Goal: Download file/media

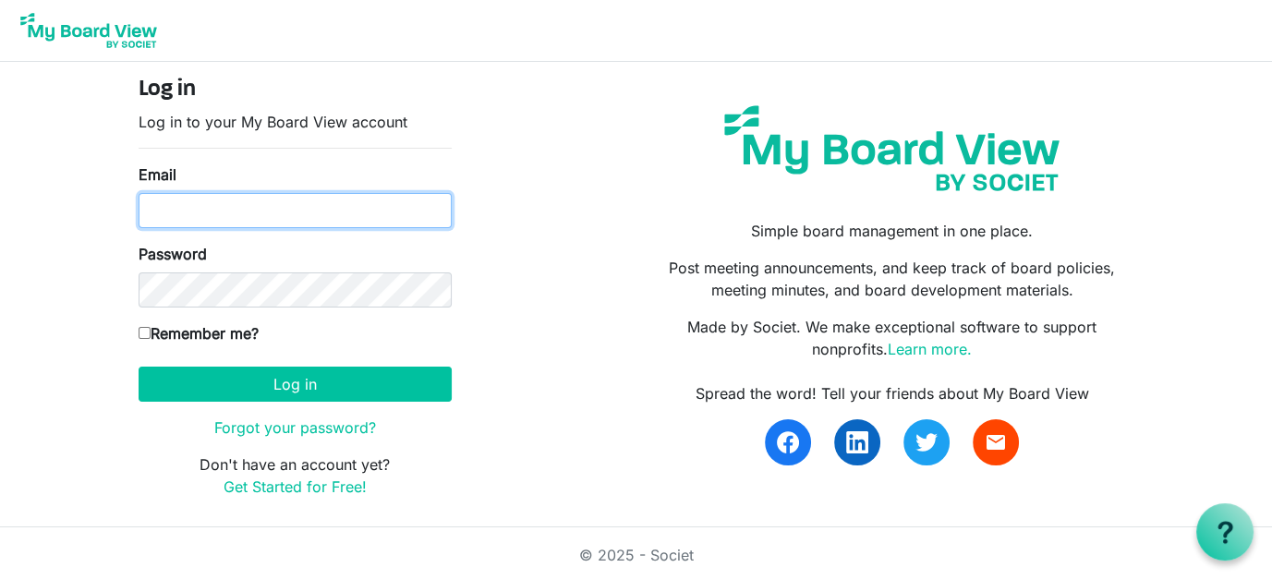
click at [187, 209] on input "Email" at bounding box center [295, 210] width 313 height 35
type input "[EMAIL_ADDRESS][DOMAIN_NAME]"
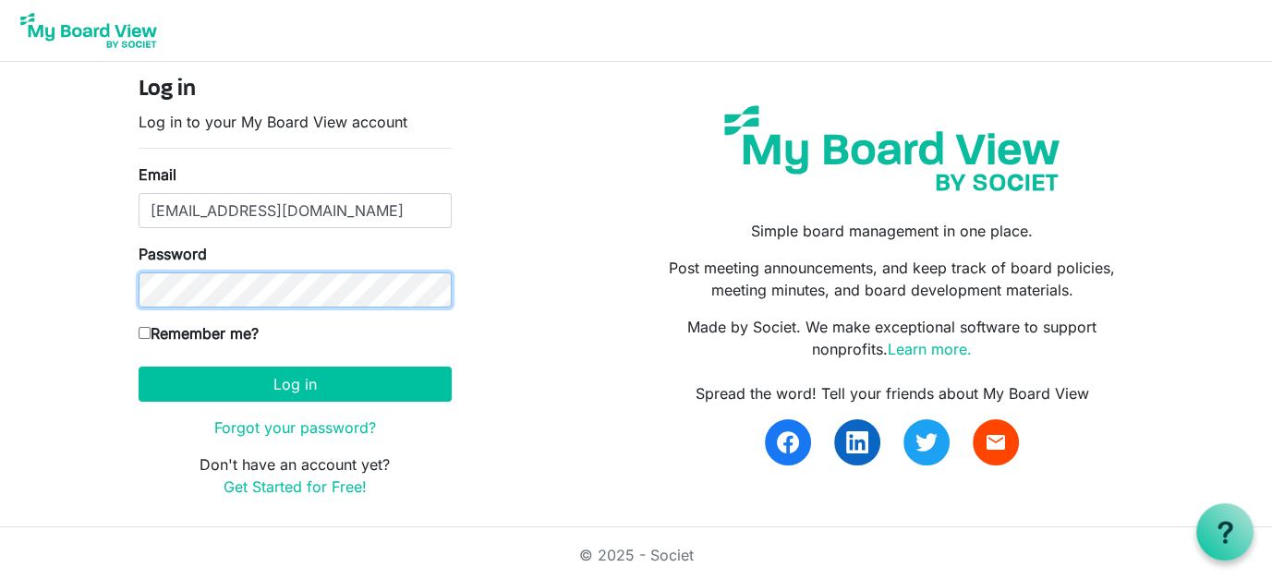
click at [139, 367] on button "Log in" at bounding box center [295, 384] width 313 height 35
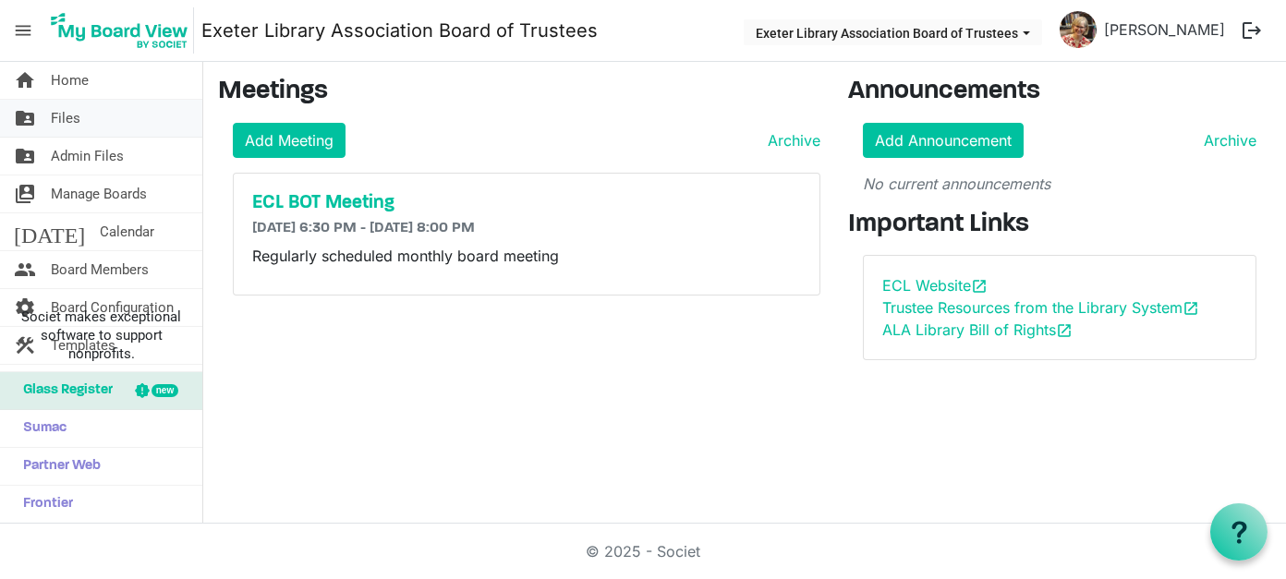
click at [68, 112] on span "Files" at bounding box center [66, 118] width 30 height 37
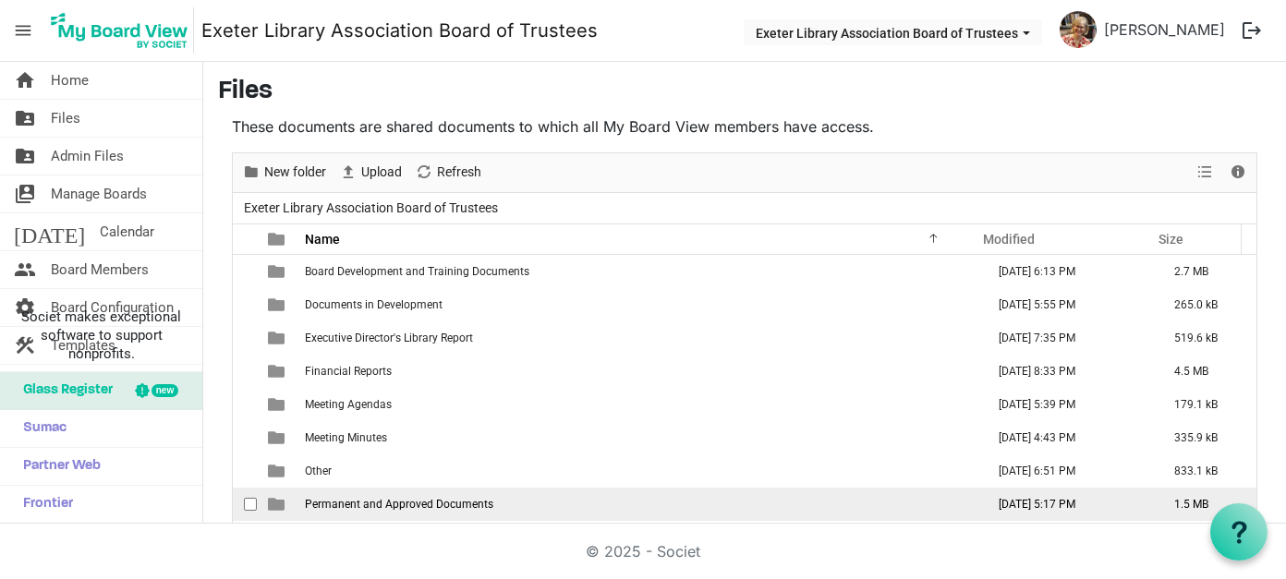
click at [437, 498] on span "Permanent and Approved Documents" at bounding box center [399, 504] width 188 height 13
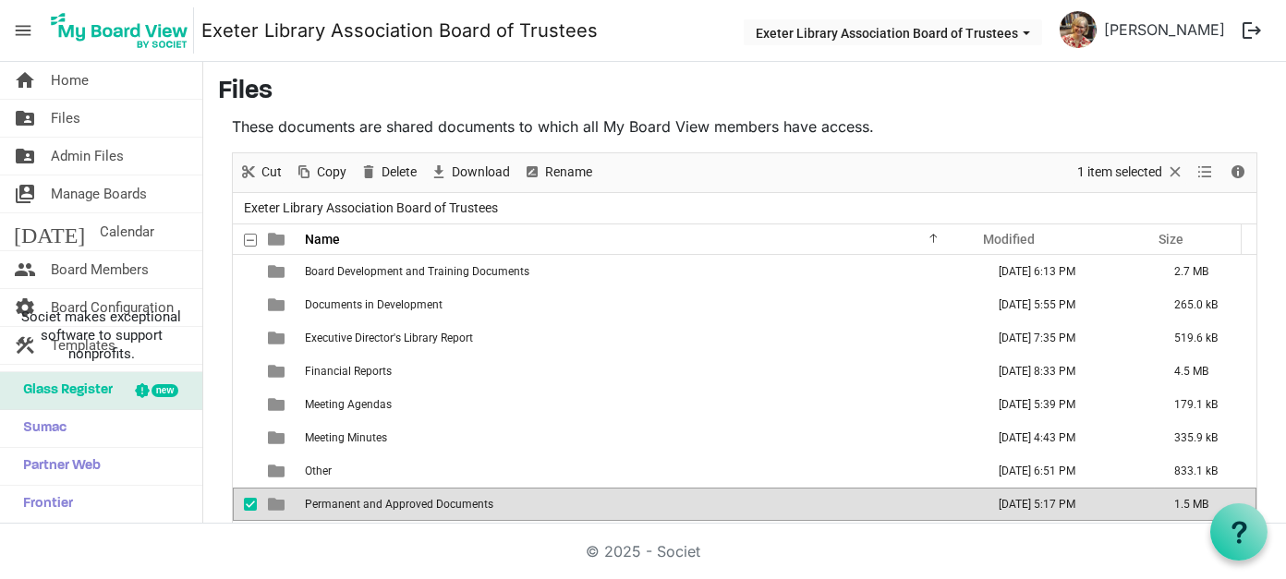
click at [456, 505] on span "Permanent and Approved Documents" at bounding box center [399, 504] width 188 height 13
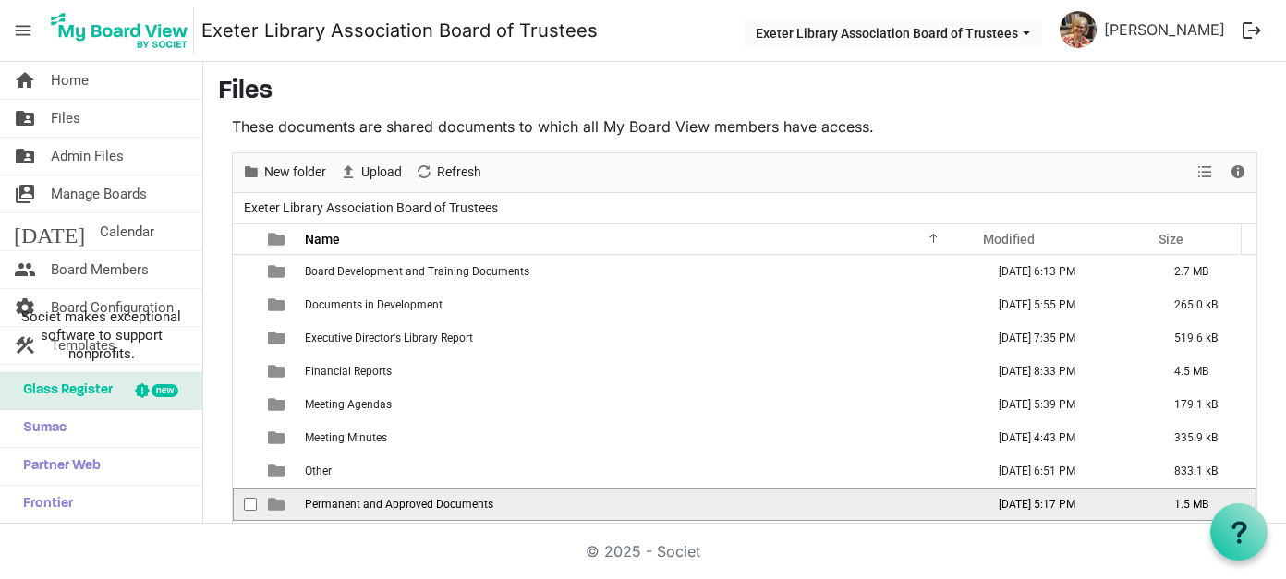
click at [456, 505] on span "Permanent and Approved Documents" at bounding box center [399, 504] width 188 height 13
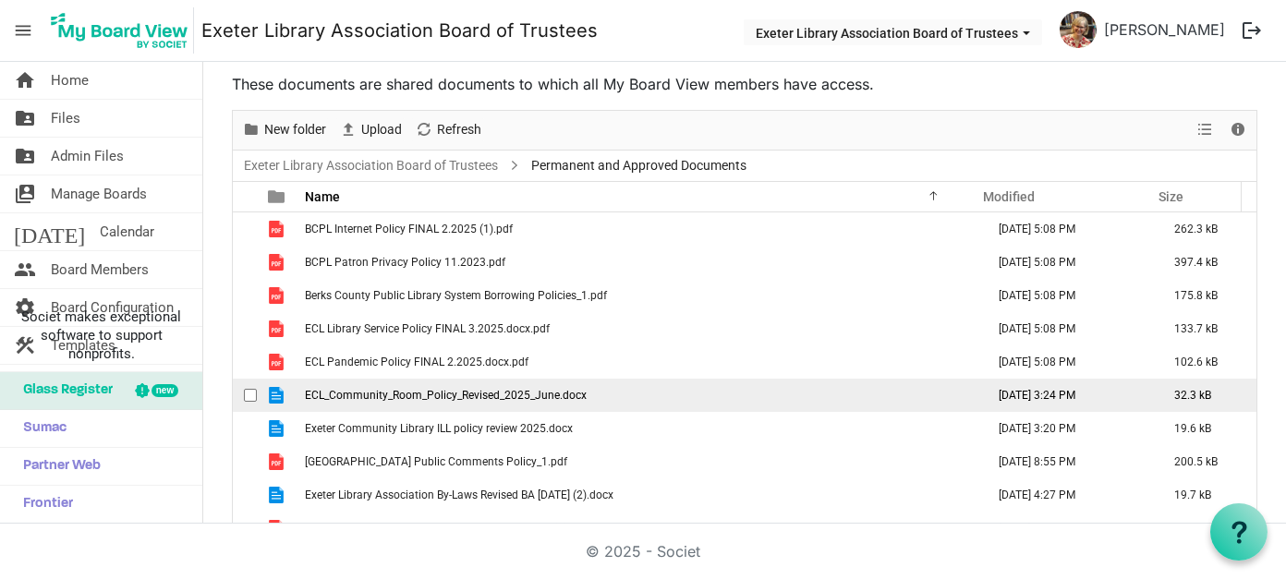
scroll to position [92, 0]
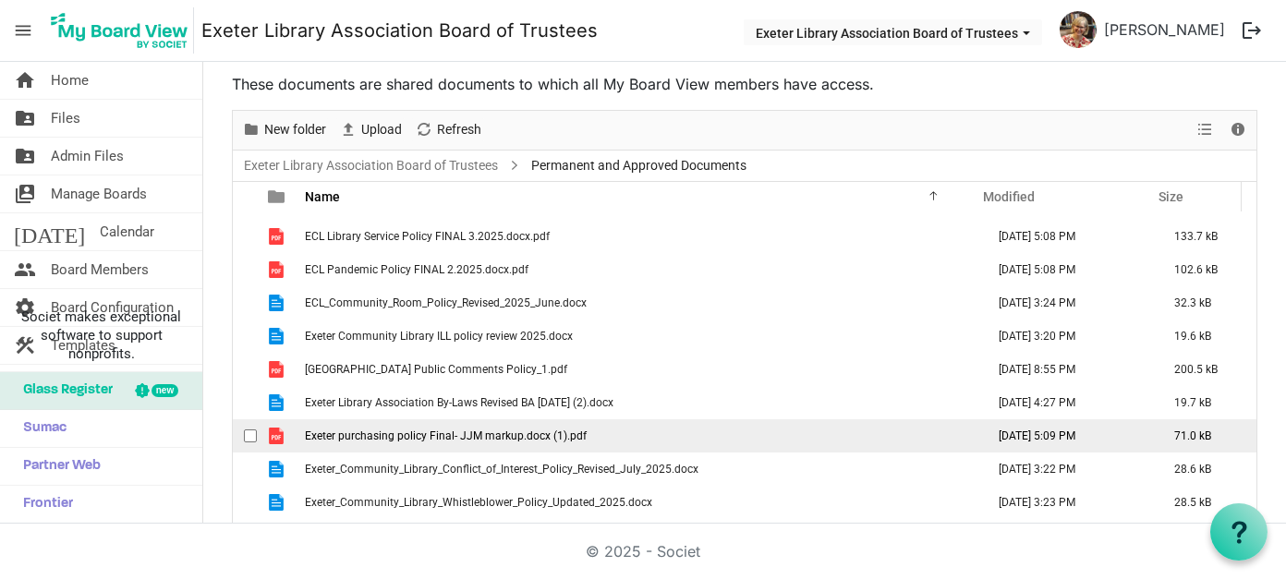
click at [505, 433] on span "Exeter purchasing policy Final- JJM markup.docx (1).pdf" at bounding box center [446, 436] width 282 height 13
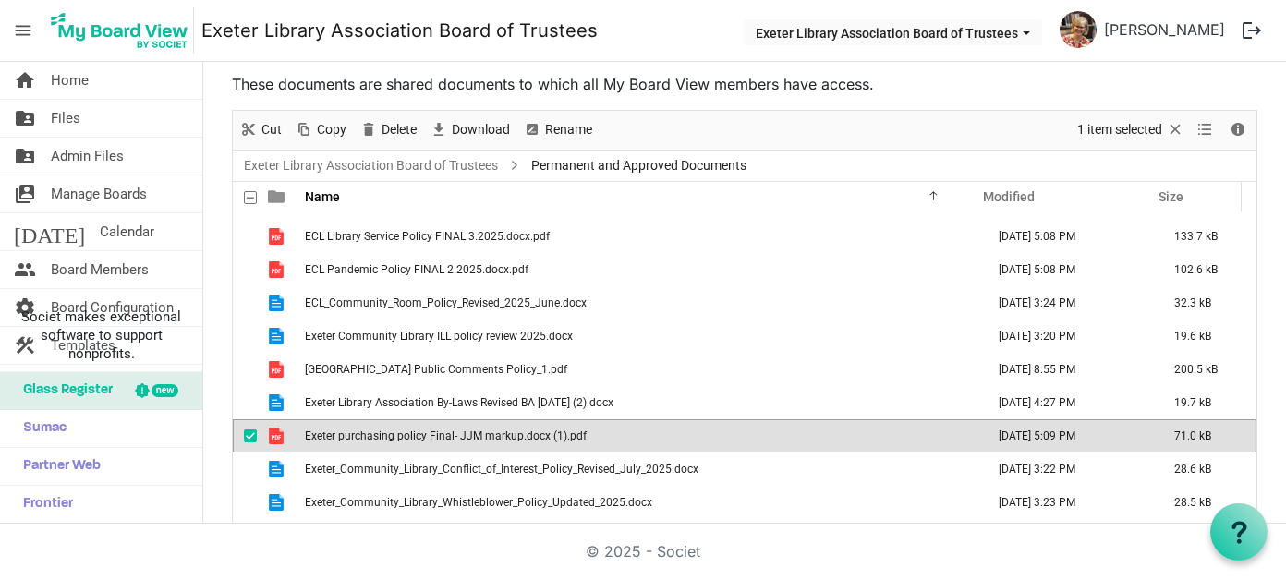
click at [505, 433] on span "Exeter purchasing policy Final- JJM markup.docx (1).pdf" at bounding box center [446, 436] width 282 height 13
